Goal: Navigation & Orientation: Find specific page/section

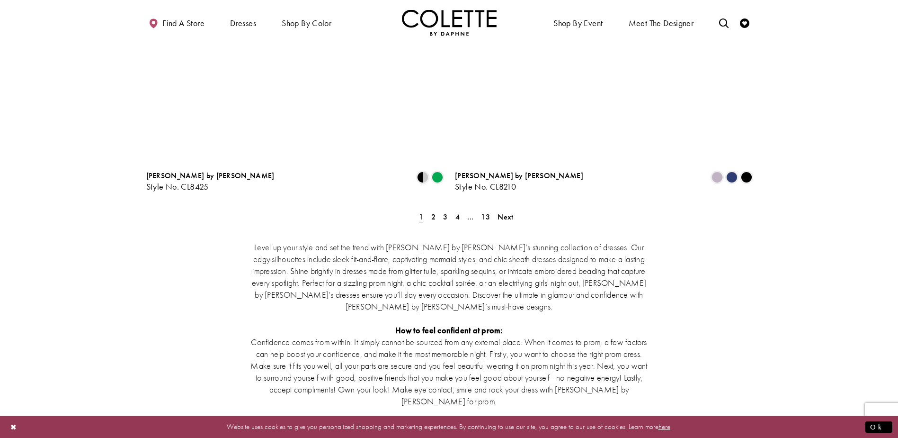
scroll to position [1746, 0]
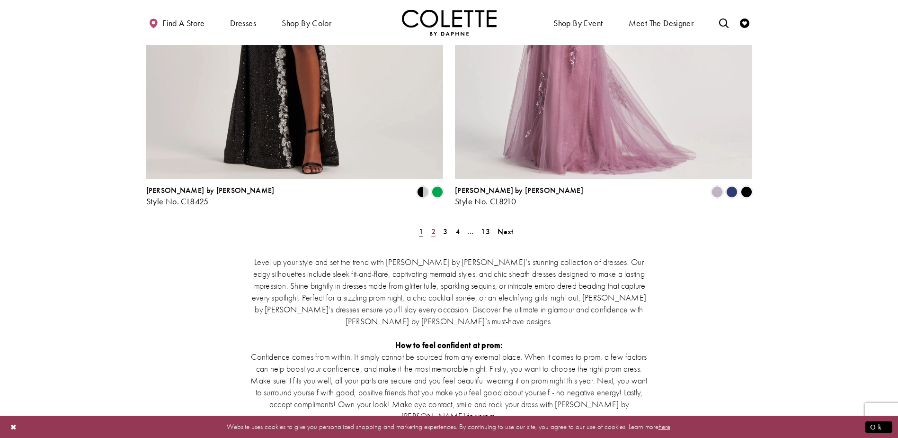
click at [433, 226] on span "2" at bounding box center [433, 231] width 4 height 10
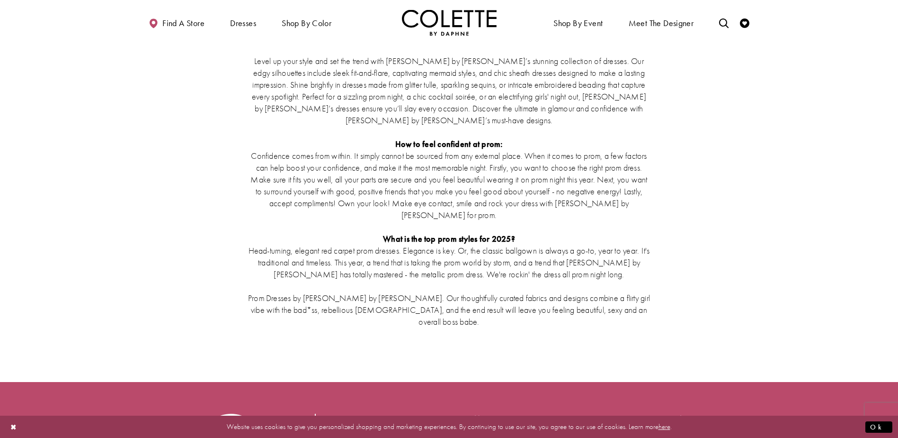
scroll to position [2030, 0]
